Goal: Transaction & Acquisition: Purchase product/service

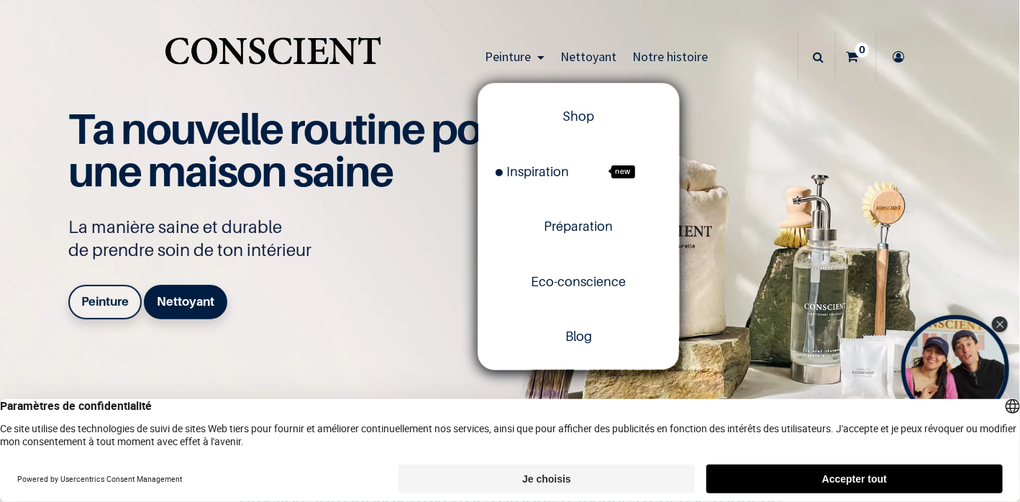
click at [515, 58] on span "Peinture" at bounding box center [508, 56] width 46 height 17
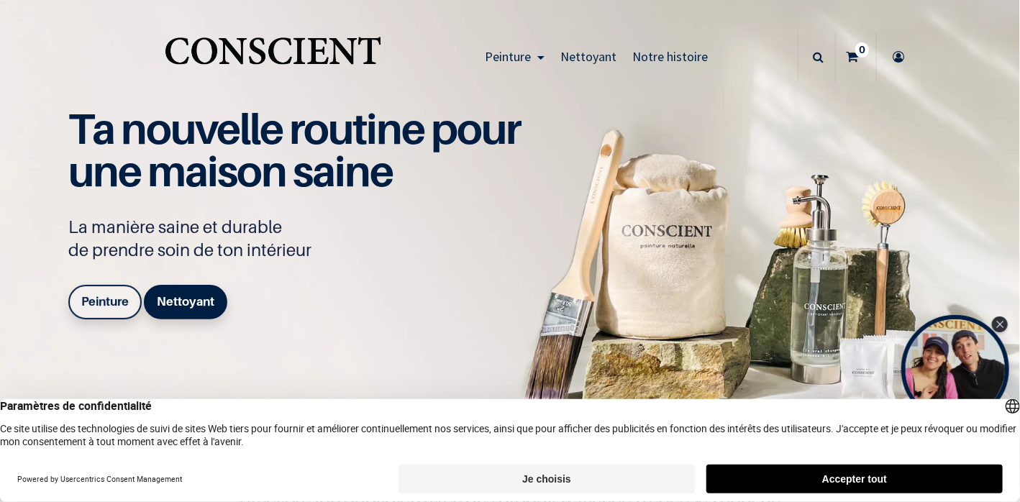
click at [539, 60] on link "Peinture" at bounding box center [514, 57] width 75 height 50
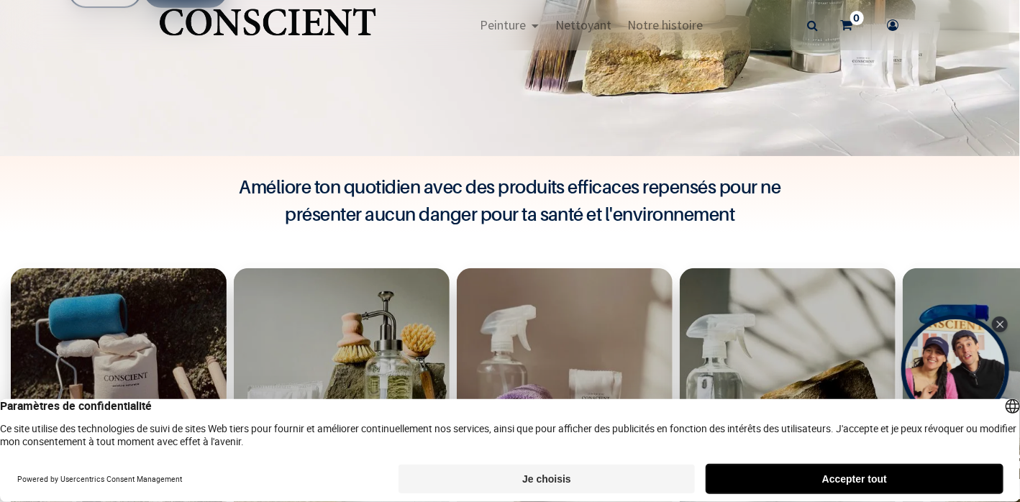
click at [807, 481] on button "Accepter tout" at bounding box center [854, 478] width 296 height 29
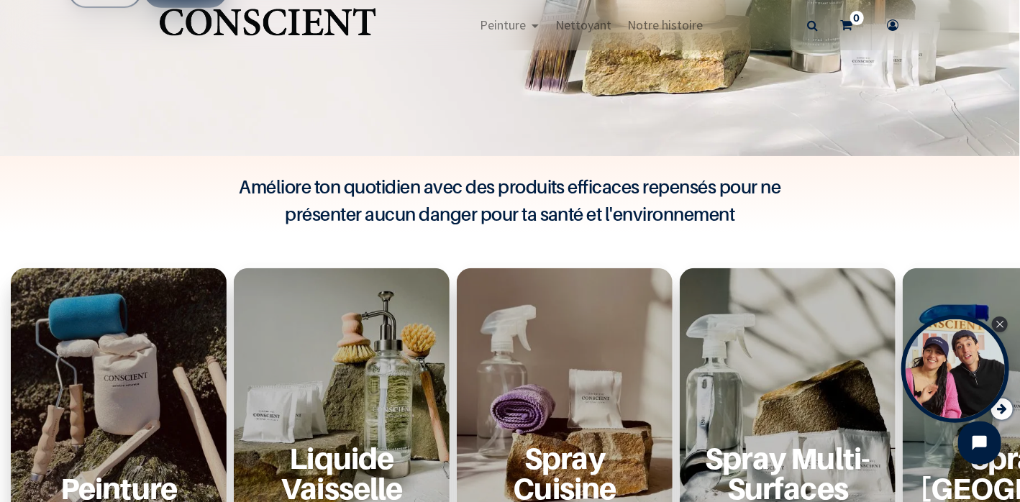
click at [147, 371] on div "Peinture Shop Now" at bounding box center [119, 408] width 216 height 280
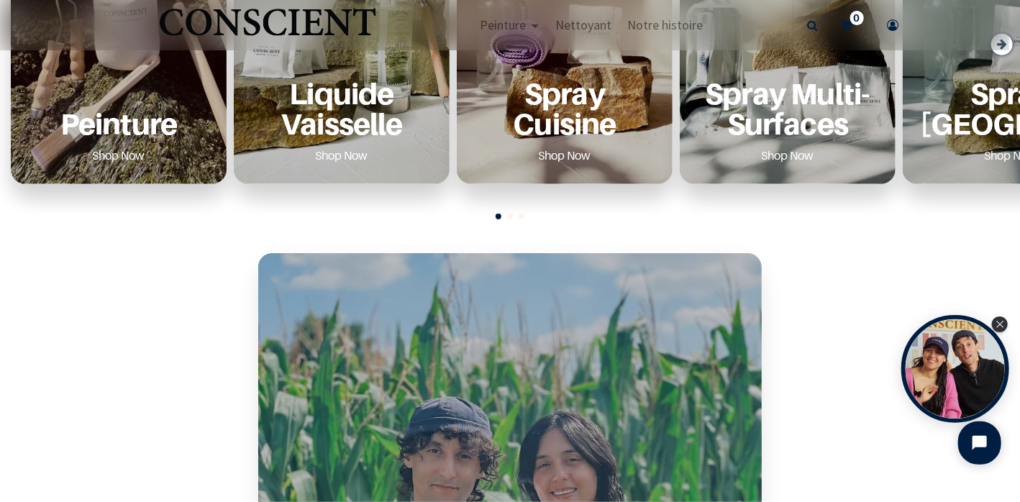
scroll to position [549, 0]
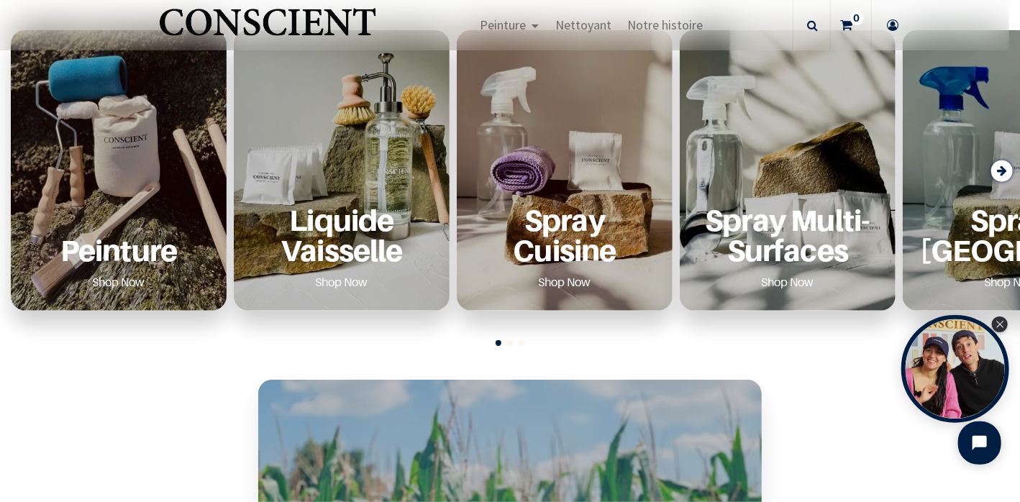
click at [122, 281] on link "Shop Now" at bounding box center [118, 281] width 87 height 23
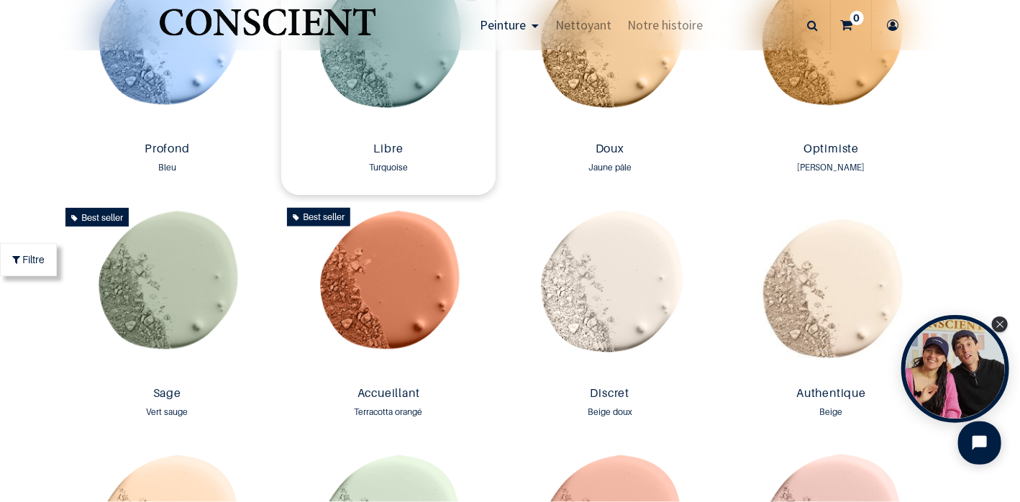
scroll to position [769, 0]
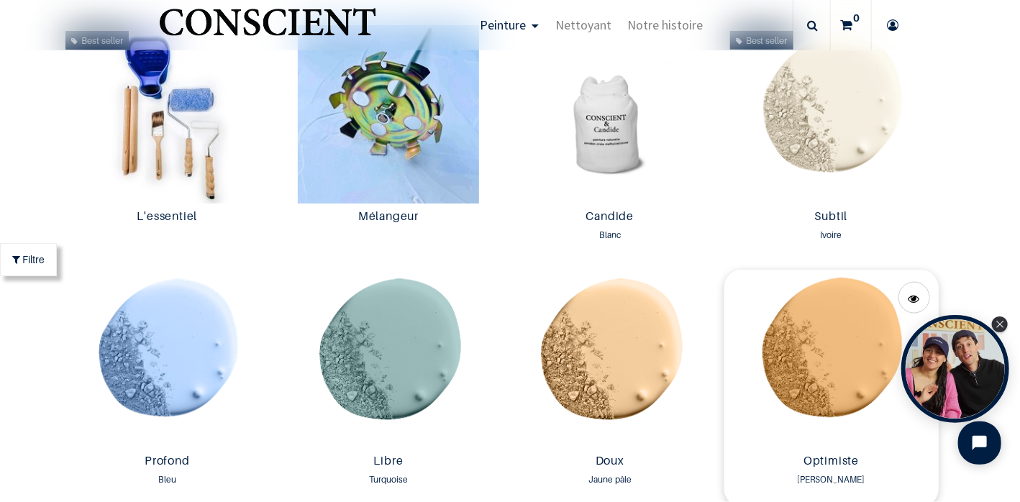
click at [815, 357] on img at bounding box center [831, 359] width 214 height 178
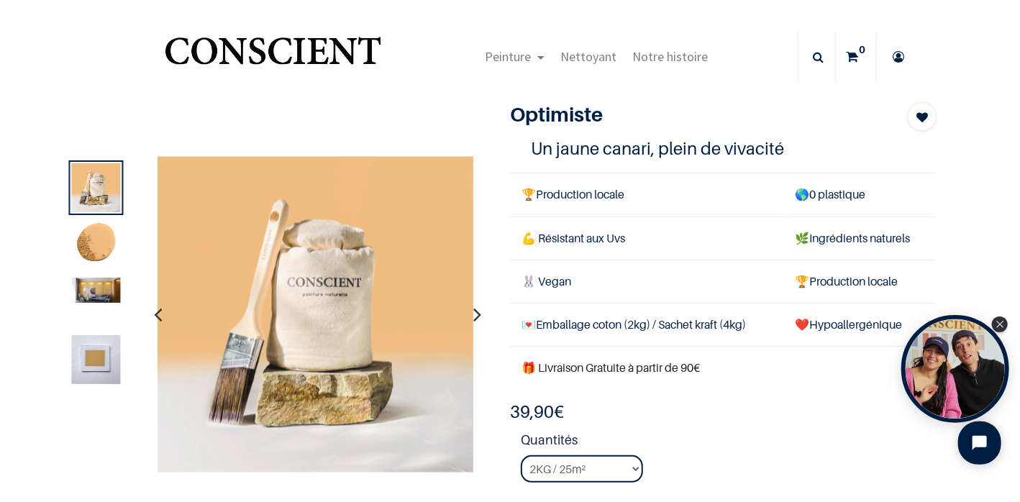
click at [99, 291] on img at bounding box center [95, 290] width 49 height 25
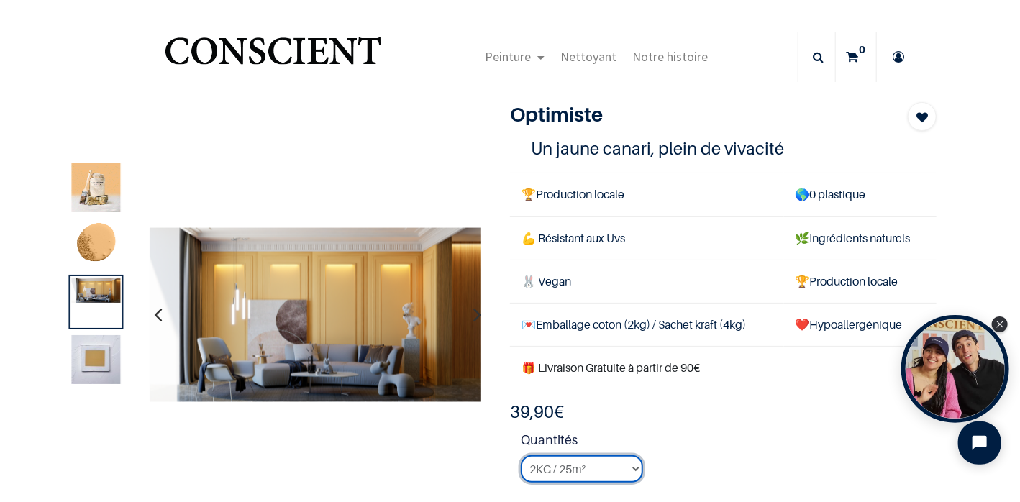
click at [631, 464] on select "2KG / 25m² 4KG / 50m² 8KG / 100m² Testeur" at bounding box center [582, 468] width 122 height 27
select select "42"
click at [521, 455] on select "2KG / 25m² 4KG / 50m² 8KG / 100m² Testeur" at bounding box center [582, 468] width 122 height 27
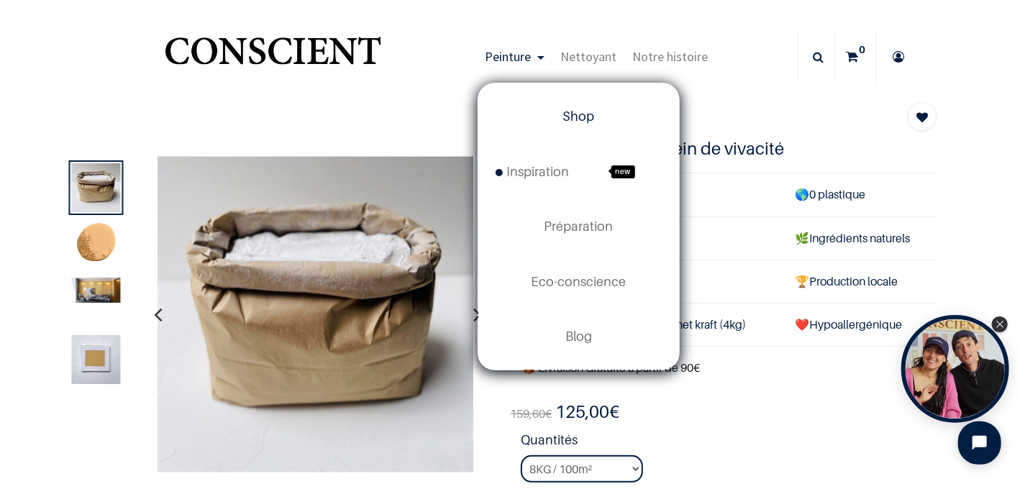
click at [578, 119] on span "Shop" at bounding box center [579, 116] width 32 height 15
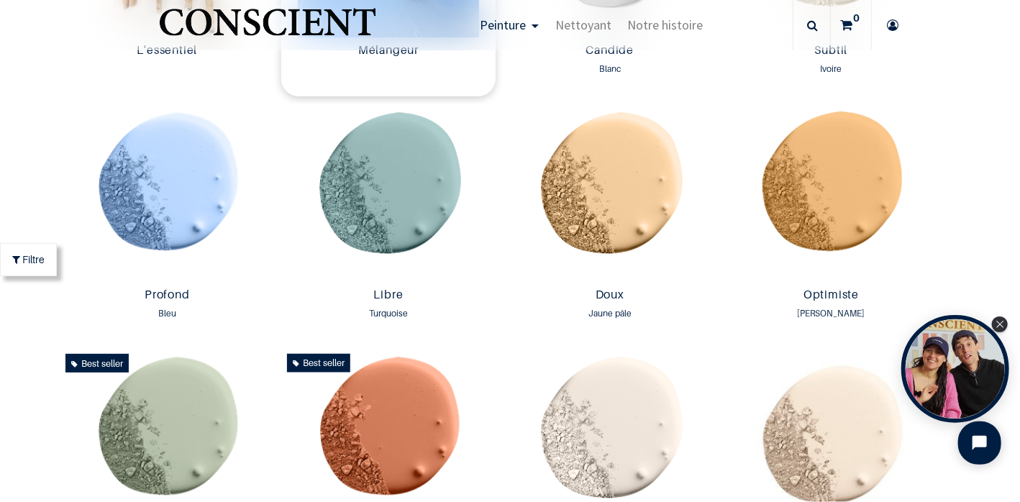
scroll to position [624, 0]
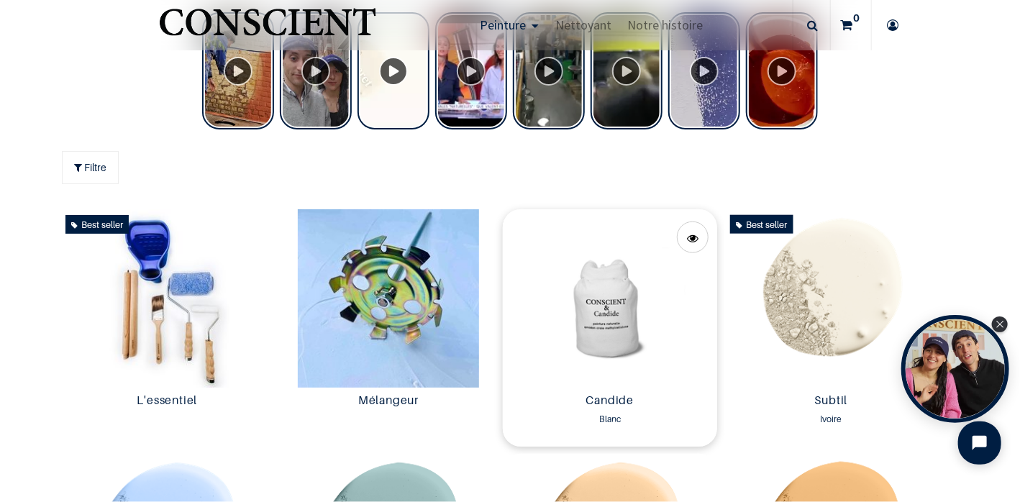
click at [583, 316] on img at bounding box center [610, 298] width 214 height 178
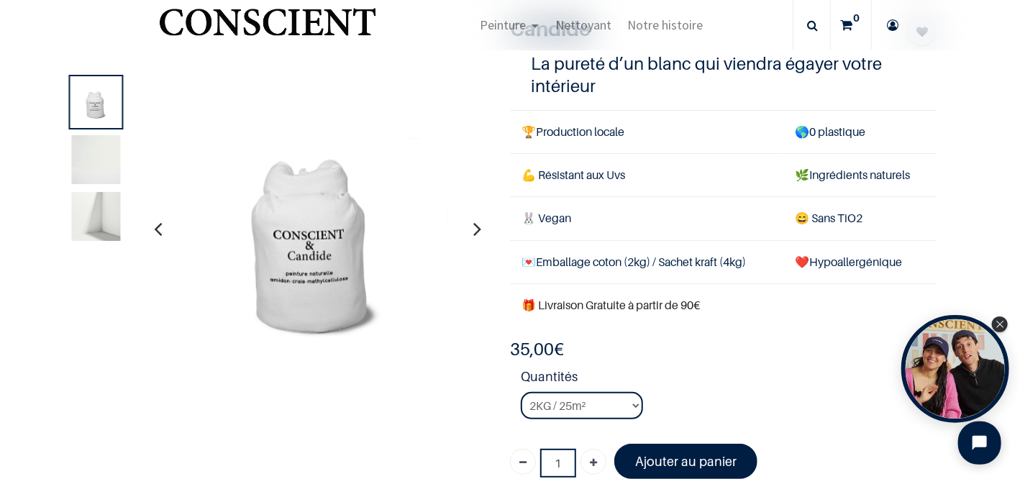
scroll to position [311, 0]
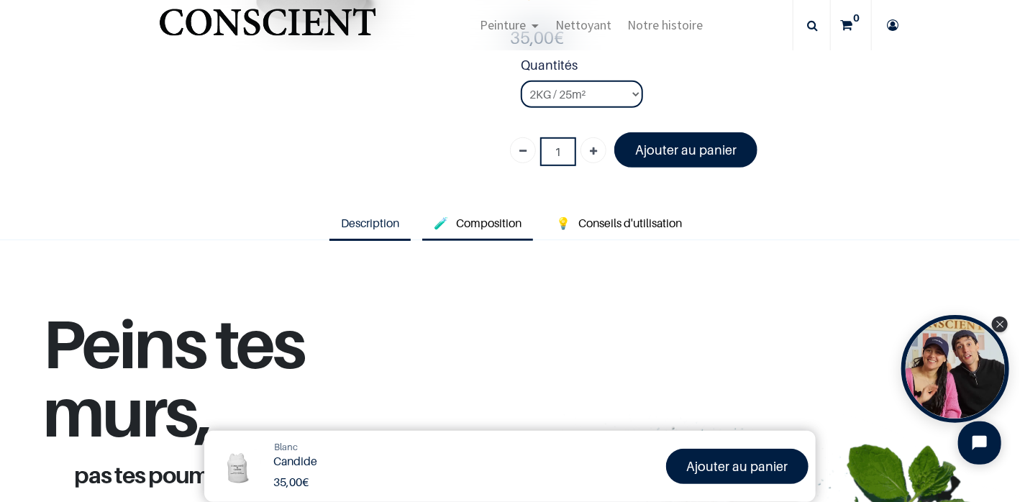
click at [484, 221] on span "Composition" at bounding box center [488, 223] width 65 height 14
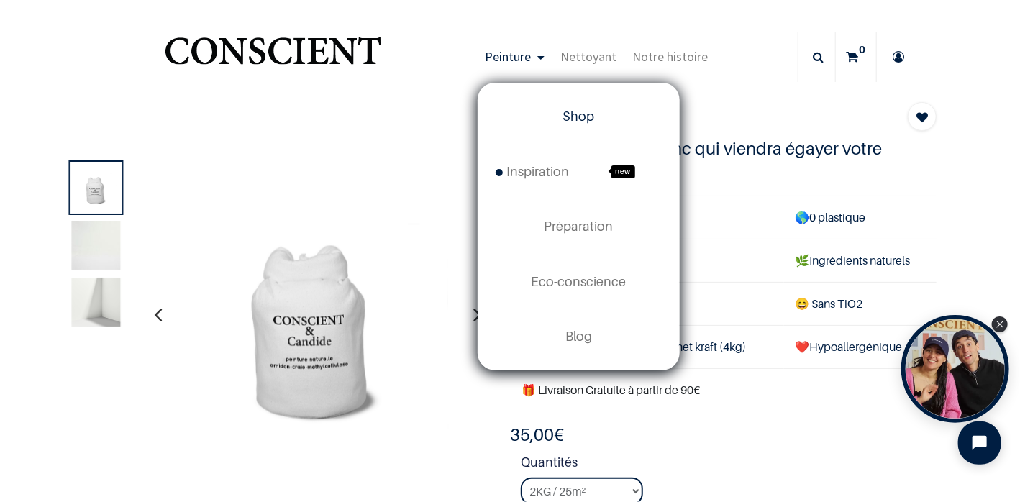
click at [574, 123] on span "Shop" at bounding box center [579, 116] width 32 height 15
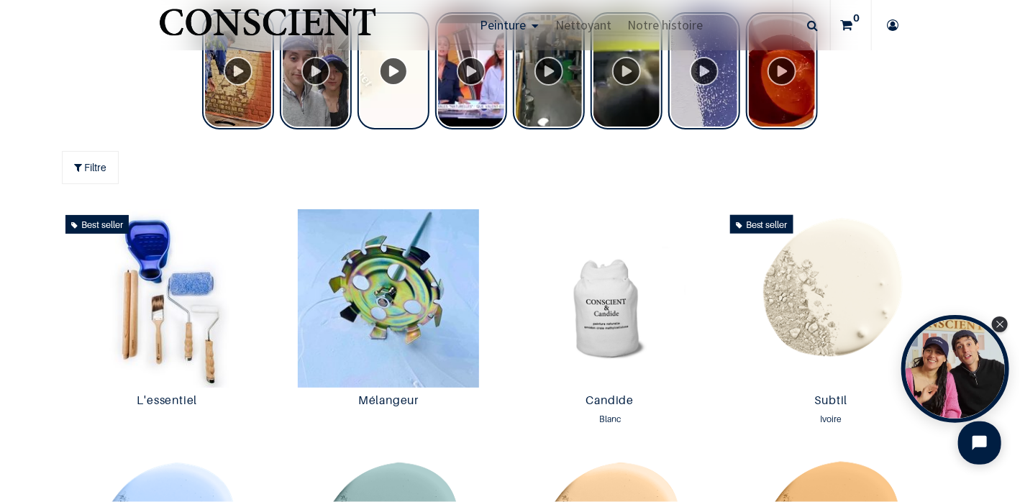
scroll to position [935, 0]
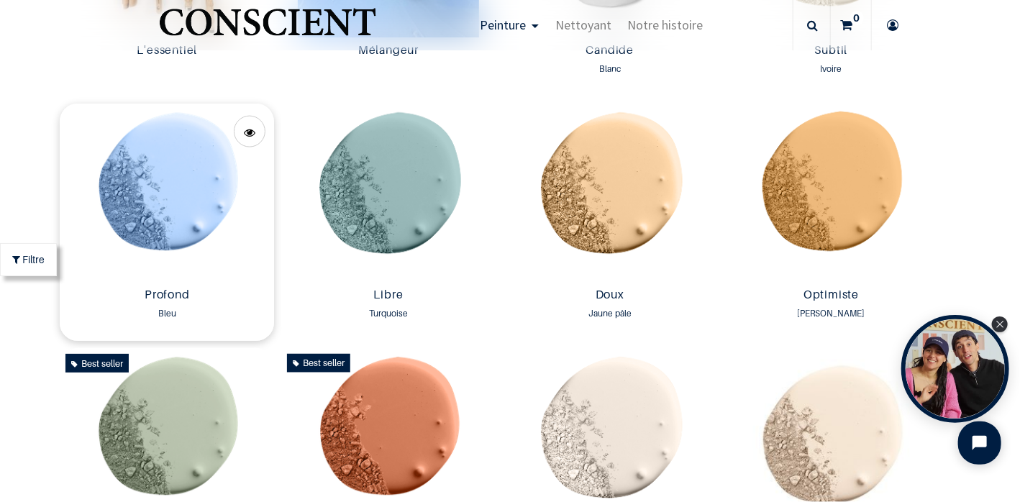
click at [167, 190] on img at bounding box center [167, 193] width 214 height 178
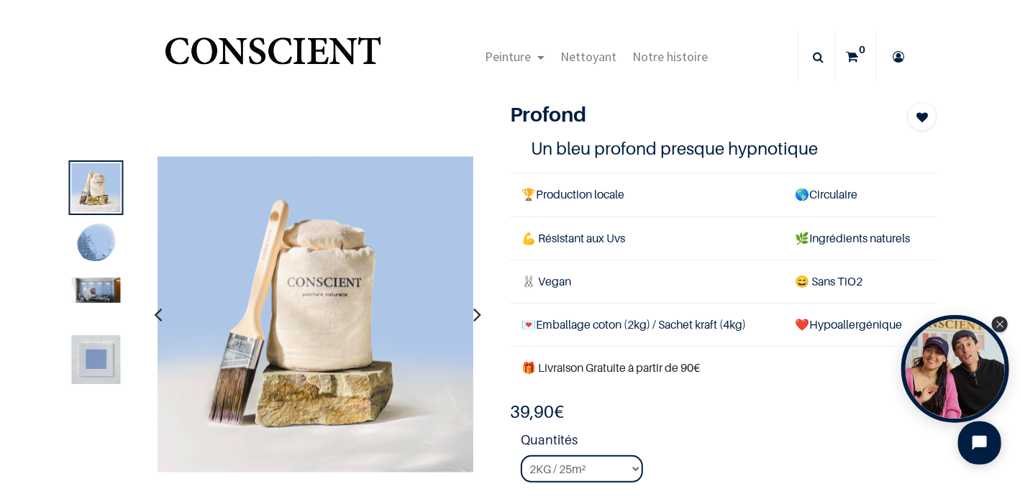
click at [91, 282] on img at bounding box center [95, 290] width 49 height 25
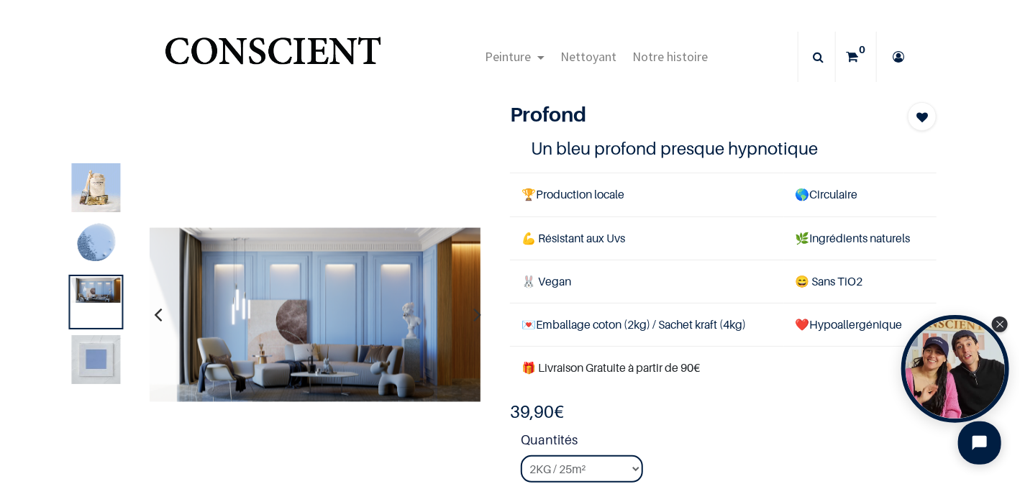
click at [96, 357] on img at bounding box center [95, 359] width 49 height 49
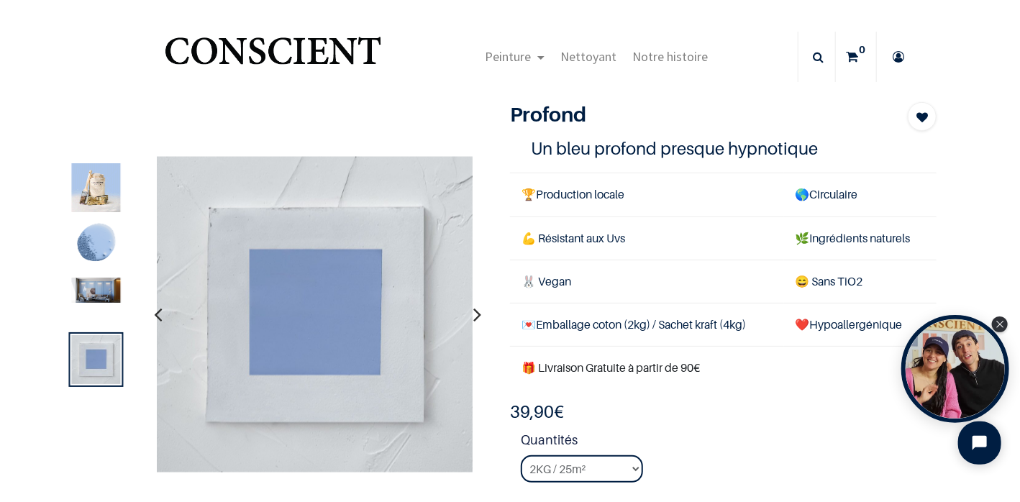
scroll to position [311, 0]
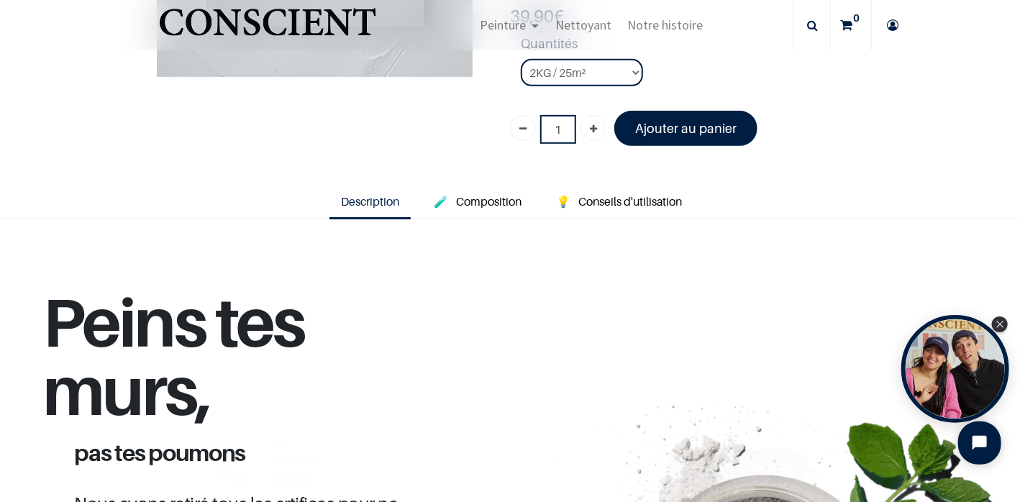
scroll to position [311, 0]
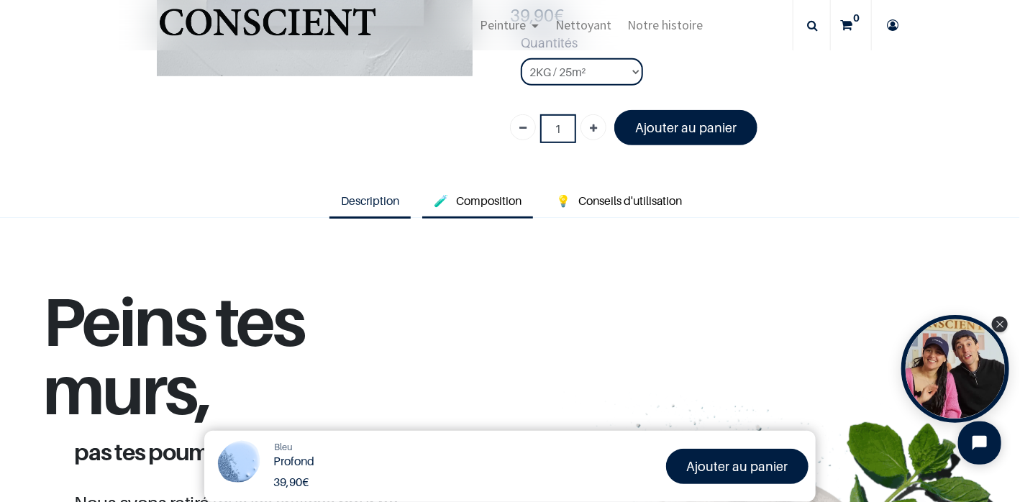
click at [503, 196] on span "Composition" at bounding box center [488, 200] width 65 height 14
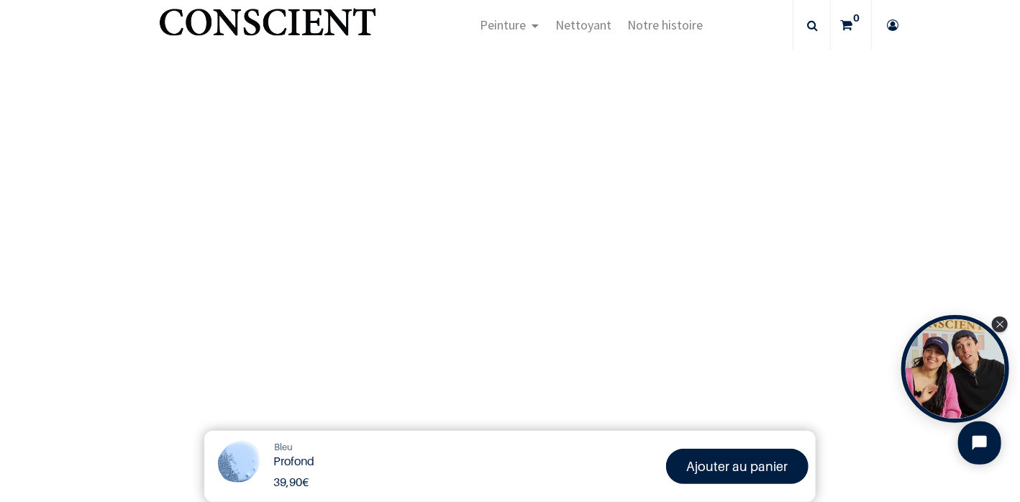
scroll to position [310, 0]
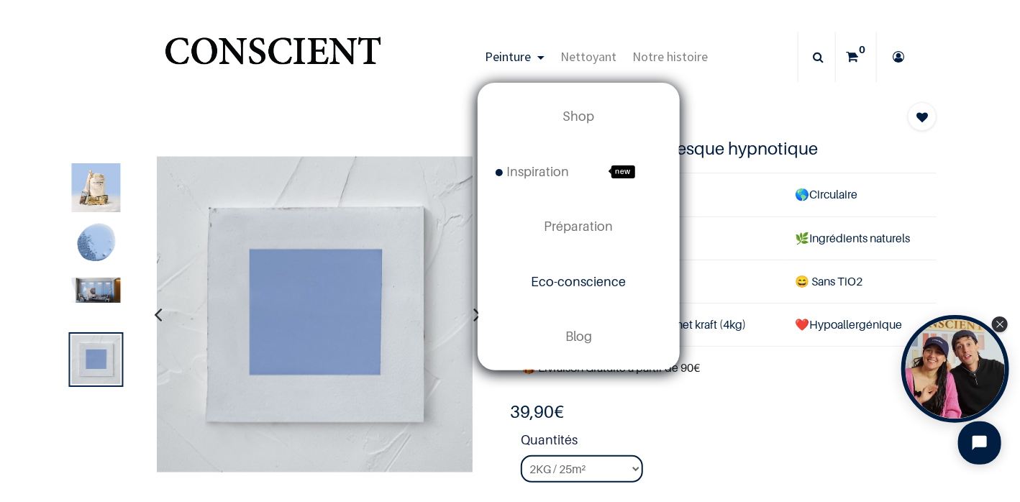
click at [583, 283] on span "Eco-conscience" at bounding box center [578, 281] width 95 height 15
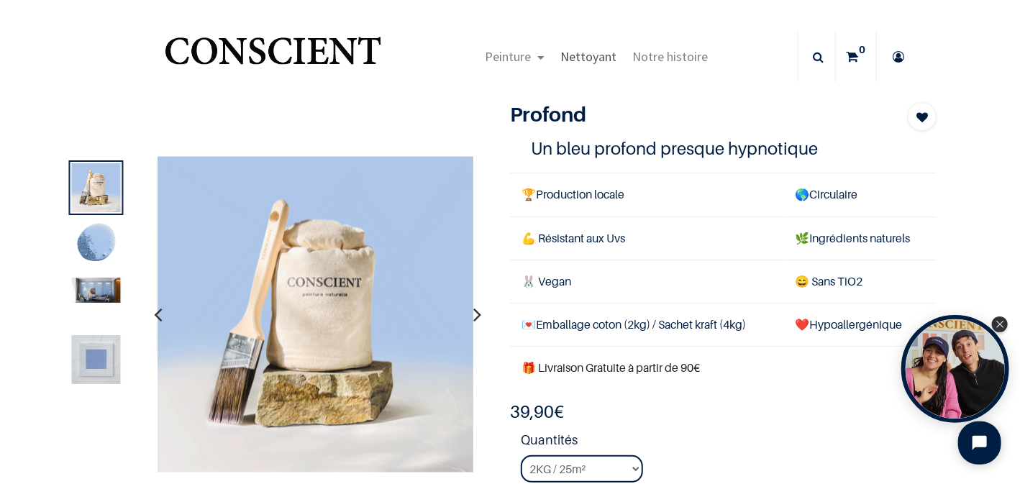
click at [598, 58] on span "Nettoyant" at bounding box center [588, 56] width 56 height 17
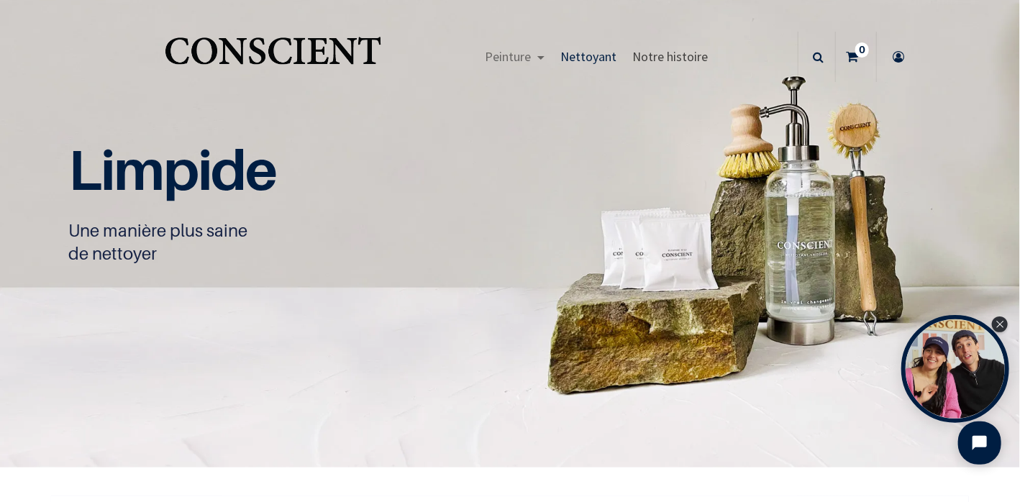
click at [654, 61] on span "Notre histoire" at bounding box center [670, 56] width 75 height 17
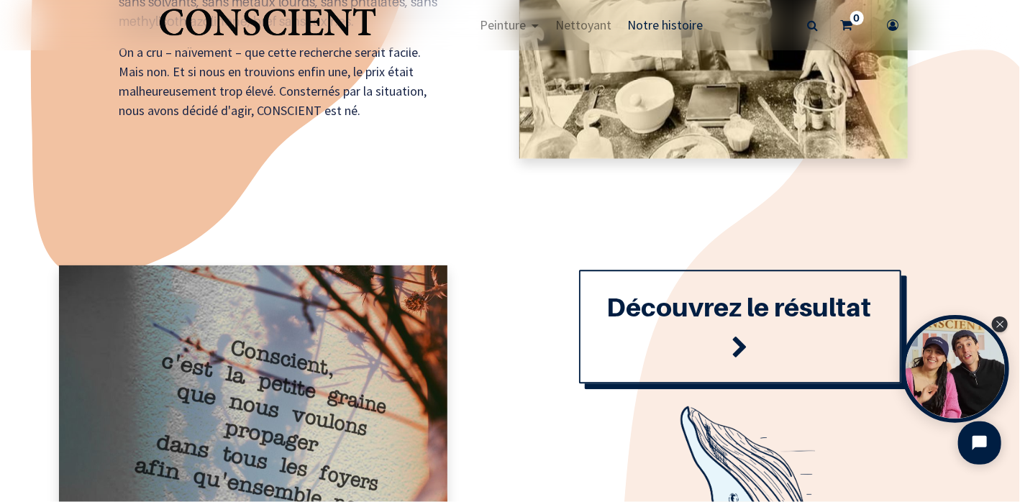
scroll to position [1438, 0]
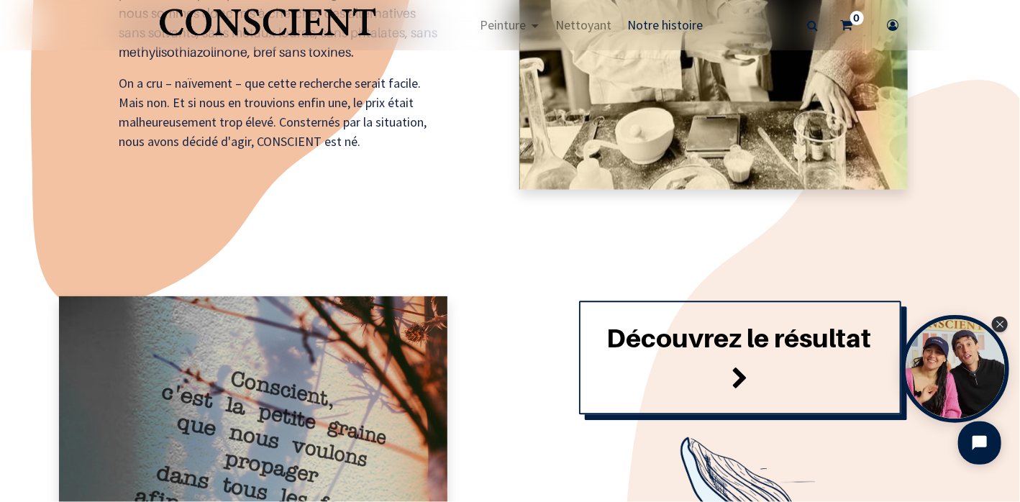
click at [744, 341] on font "Découvrez le résultat" at bounding box center [738, 337] width 265 height 31
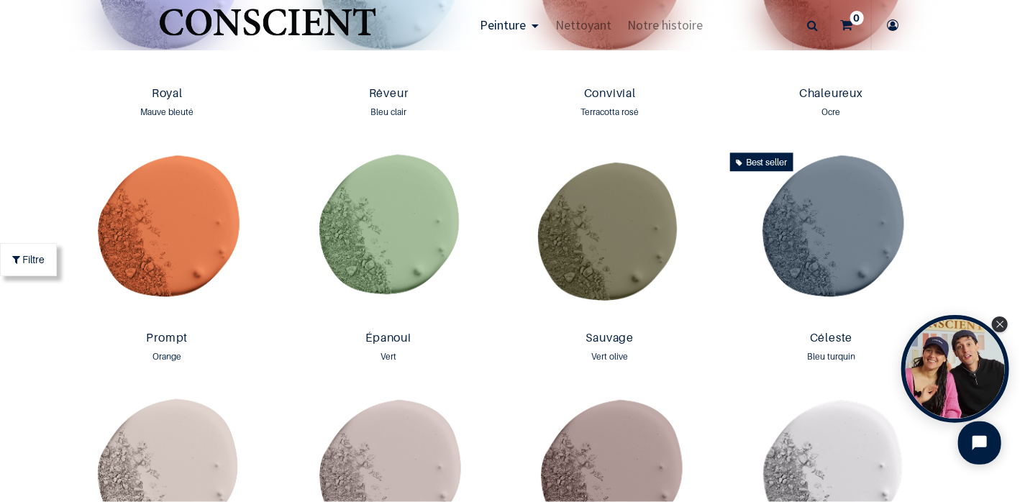
scroll to position [1559, 0]
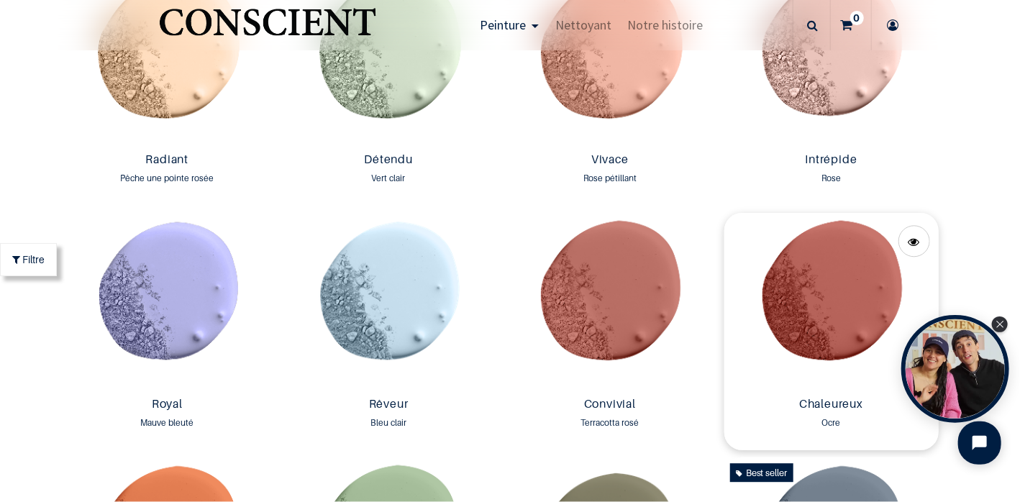
click at [789, 300] on img at bounding box center [831, 302] width 214 height 178
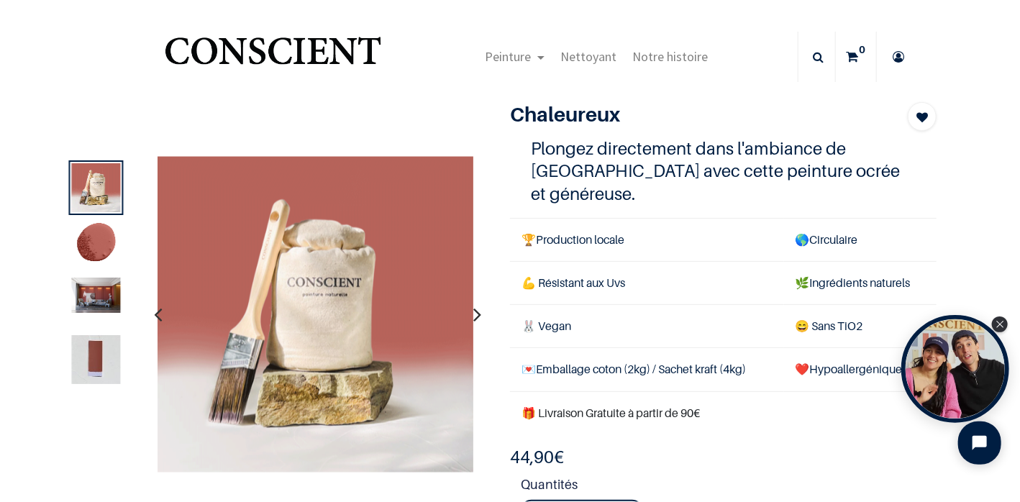
click at [106, 297] on img at bounding box center [95, 295] width 49 height 35
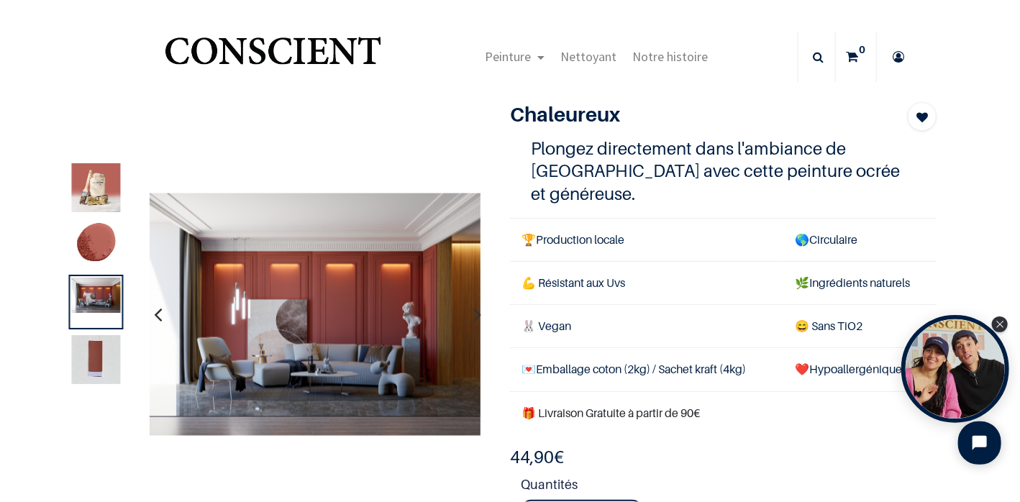
click at [96, 358] on img at bounding box center [95, 359] width 49 height 49
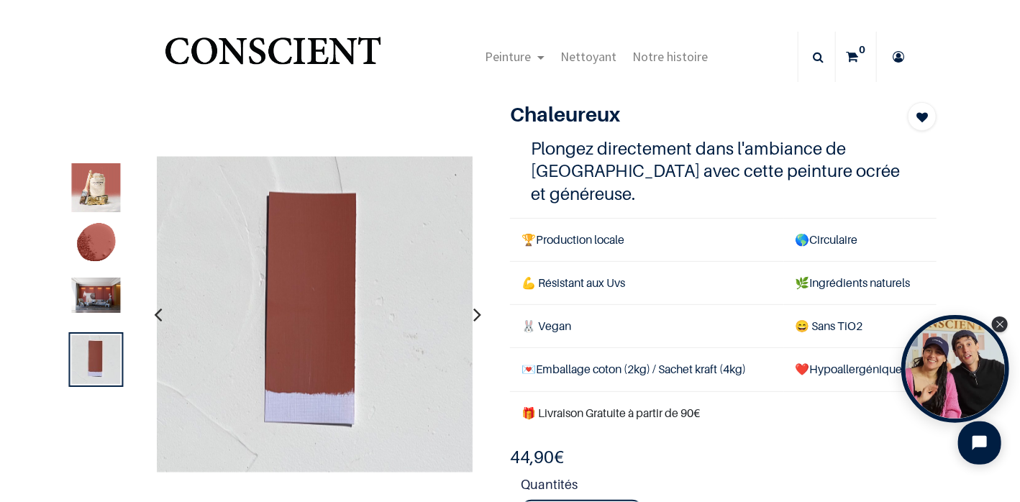
click at [96, 293] on img at bounding box center [95, 295] width 49 height 35
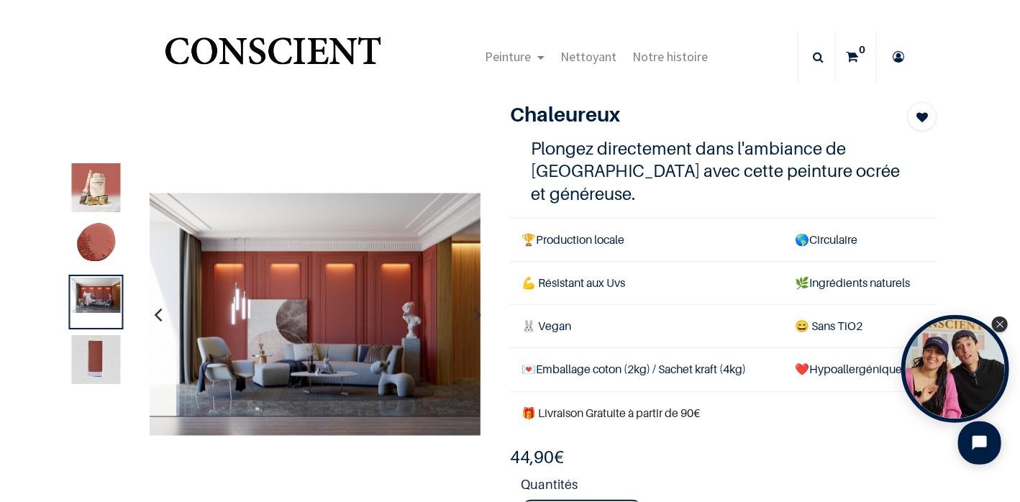
scroll to position [311, 0]
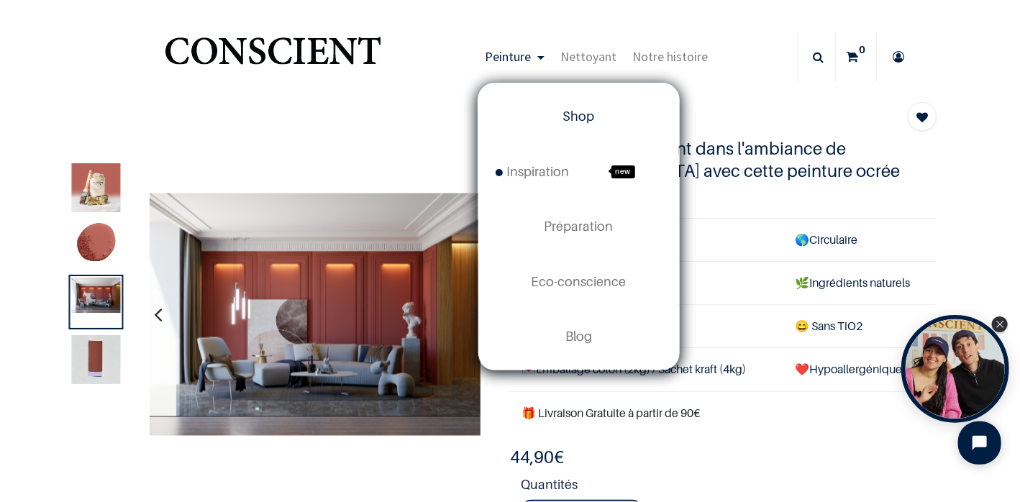
click at [572, 117] on span "Shop" at bounding box center [579, 116] width 32 height 15
